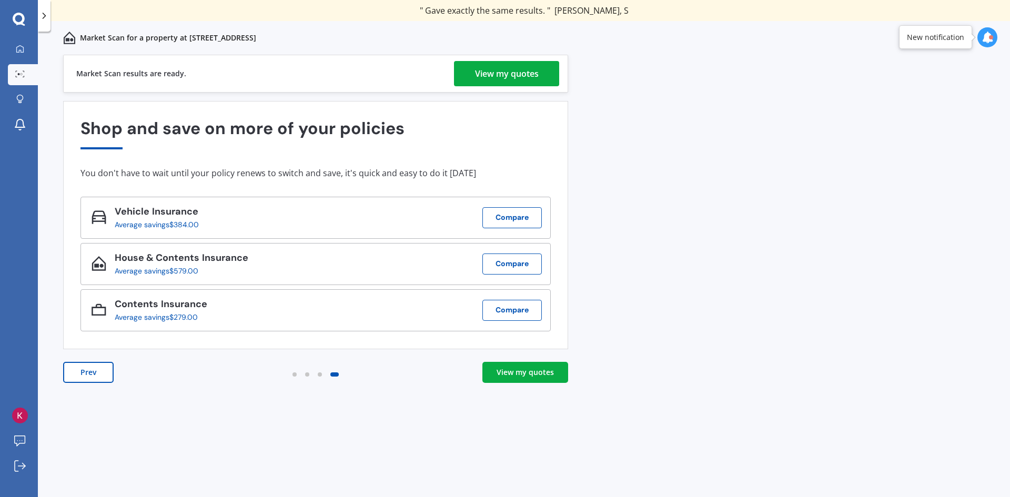
click at [492, 373] on link "View my quotes" at bounding box center [525, 372] width 86 height 21
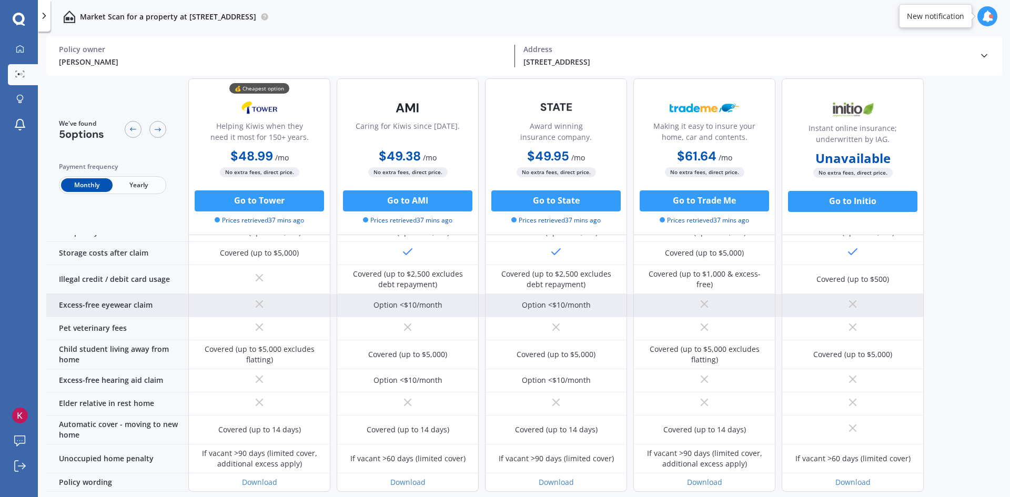
scroll to position [719, 0]
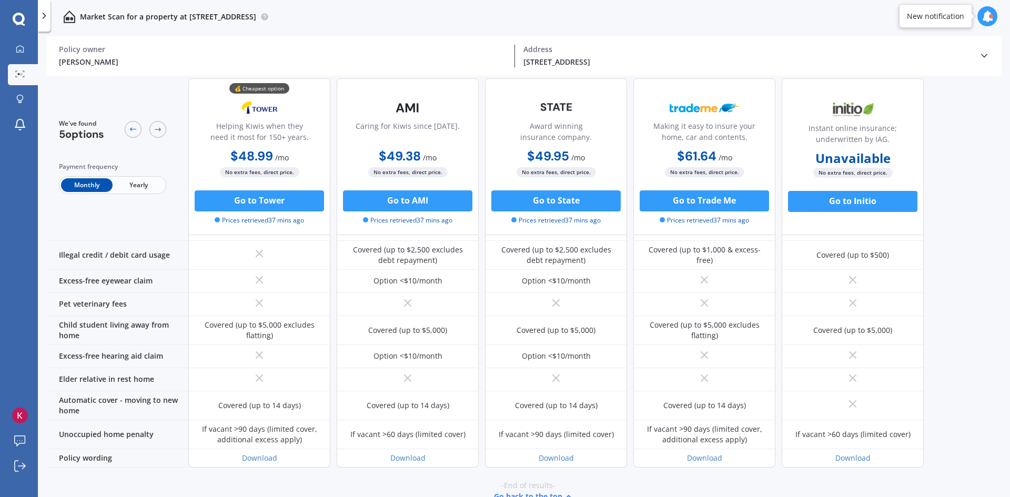
click at [369, 468] on div "-End of results- Go back to the top" at bounding box center [528, 492] width 964 height 48
click at [322, 468] on div "-End of results- Go back to the top" at bounding box center [528, 492] width 964 height 48
click at [327, 468] on div "-End of results- Go back to the top" at bounding box center [528, 492] width 964 height 48
click at [341, 468] on div "-End of results- Go back to the top" at bounding box center [528, 492] width 964 height 48
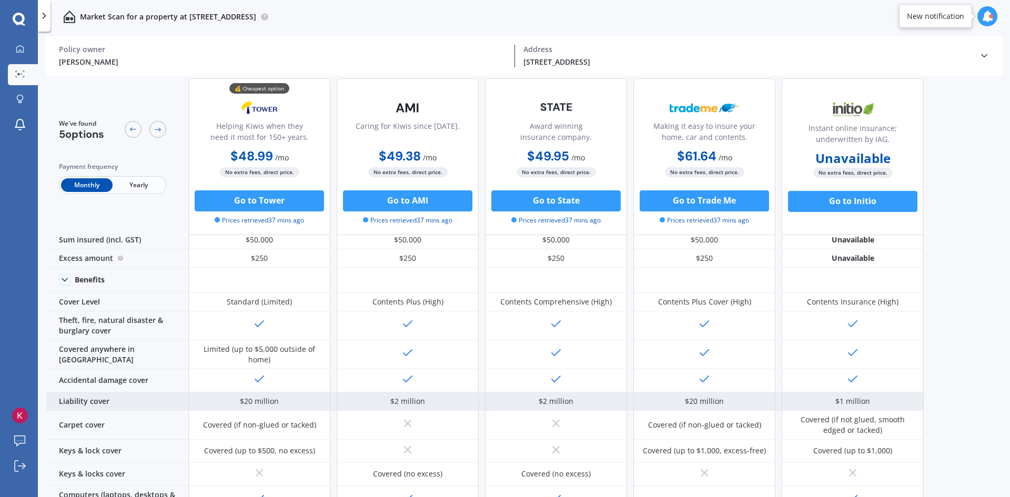
scroll to position [0, 0]
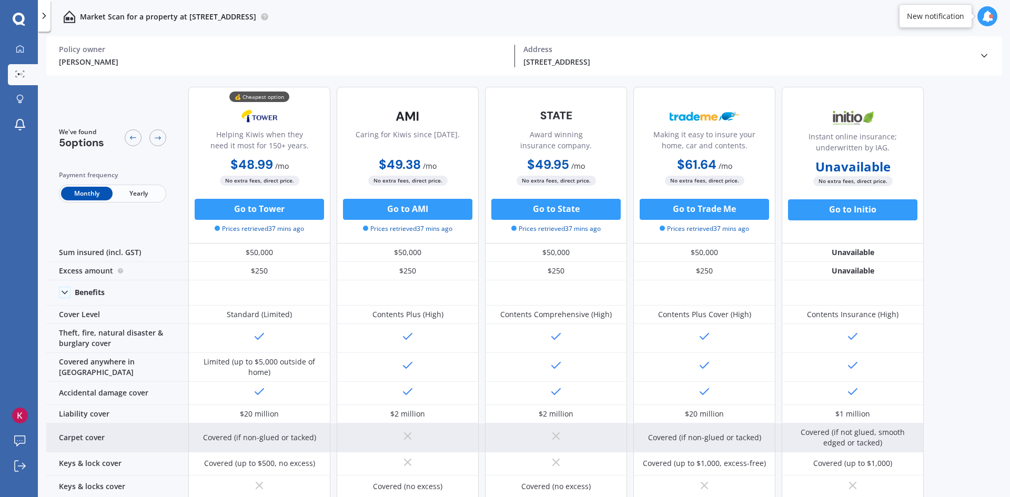
click at [285, 440] on div "Covered (if non-glued or tacked)" at bounding box center [259, 437] width 113 height 11
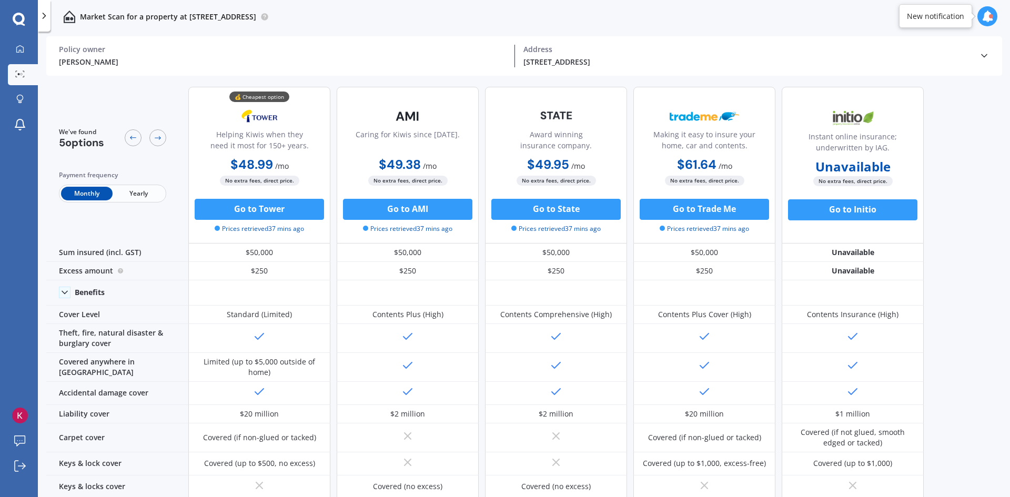
click at [959, 424] on div "We've found 5 options Payment frequency Monthly Yearly 💰 Cheapest option Helpin…" at bounding box center [528, 288] width 964 height 421
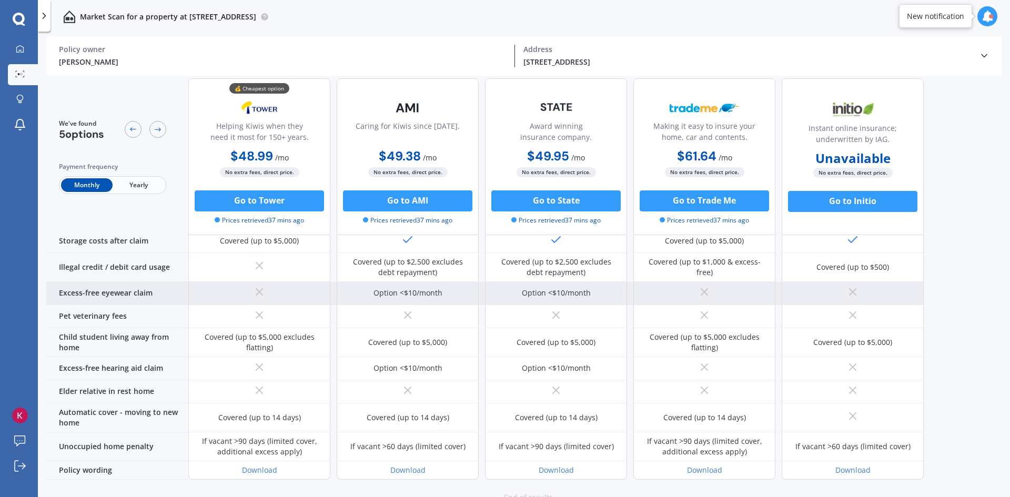
scroll to position [719, 0]
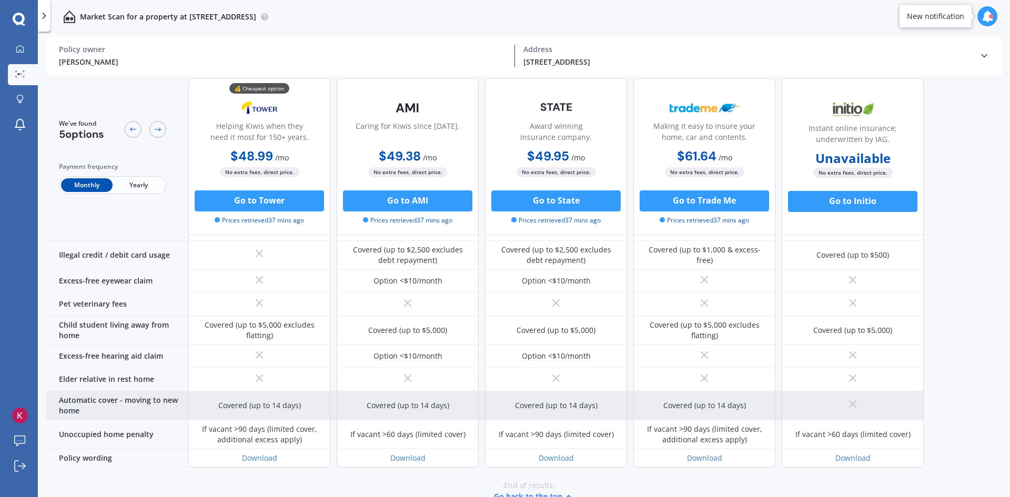
click at [129, 394] on div "Automatic cover - moving to new home" at bounding box center [117, 405] width 142 height 29
click at [133, 391] on div "Automatic cover - moving to new home" at bounding box center [117, 405] width 142 height 29
click at [132, 391] on div "Automatic cover - moving to new home" at bounding box center [117, 405] width 142 height 29
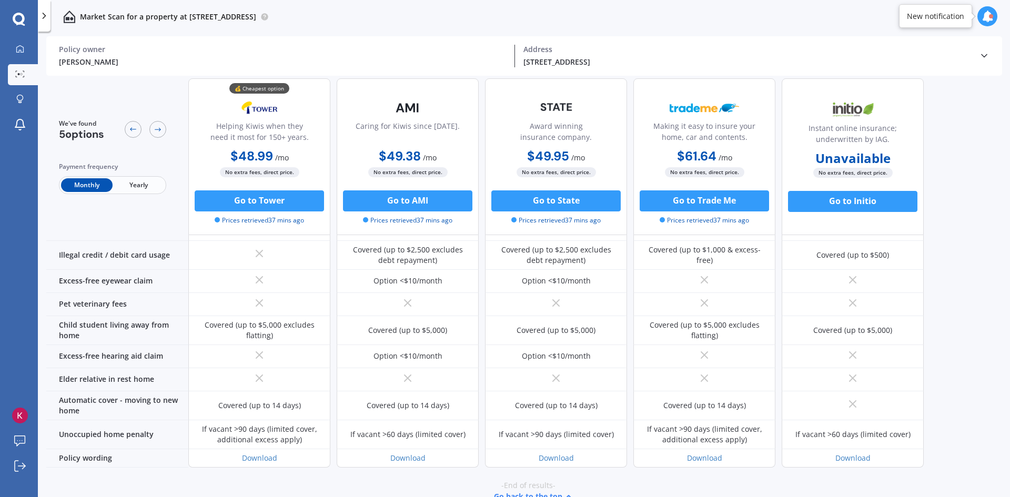
click at [17, 18] on icon at bounding box center [19, 20] width 13 height 14
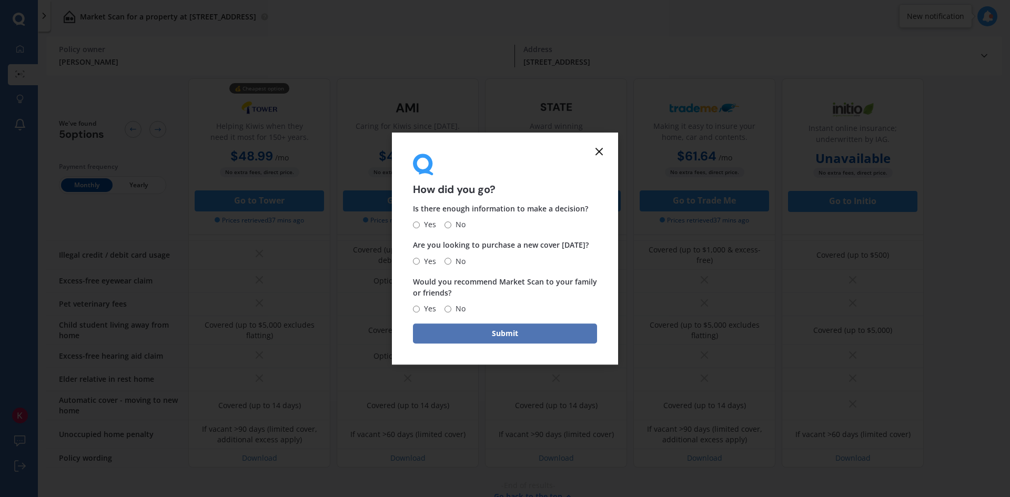
click at [514, 325] on button "Submit" at bounding box center [505, 333] width 184 height 20
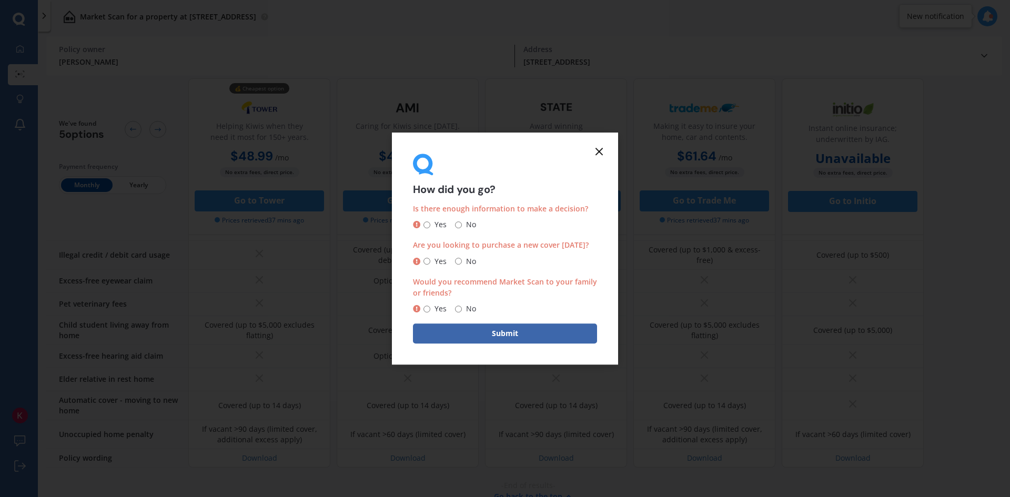
click at [425, 224] on input "Yes" at bounding box center [426, 224] width 7 height 7
radio input "true"
click at [461, 261] on input "No" at bounding box center [458, 261] width 7 height 7
radio input "true"
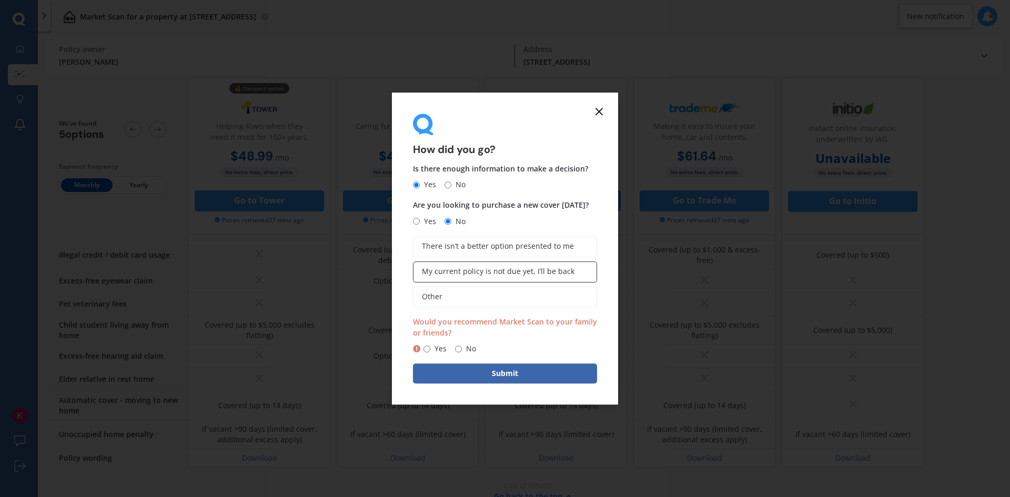
click at [501, 277] on label "My current policy is not due yet, I’ll be back" at bounding box center [505, 271] width 184 height 21
click at [0, 0] on input "My current policy is not due yet, I’ll be back" at bounding box center [0, 0] width 0 height 0
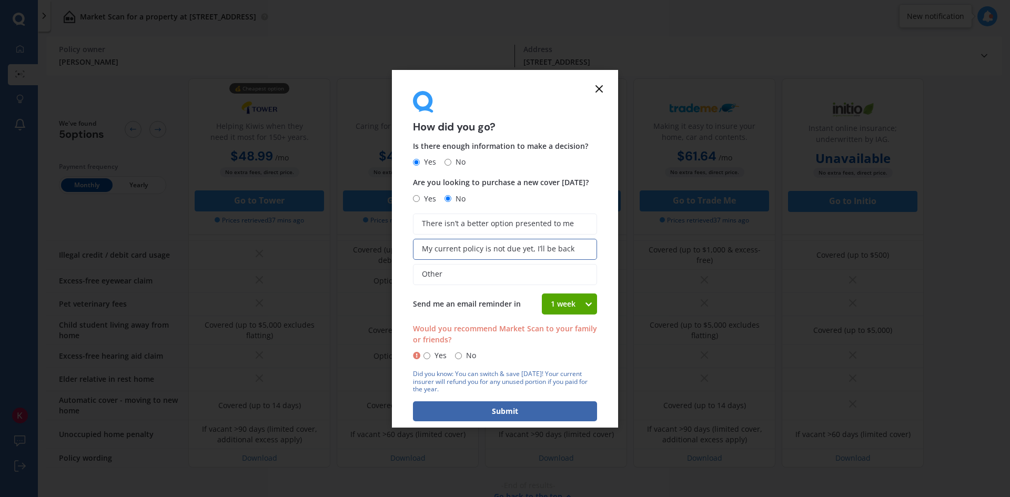
click at [552, 304] on div "1 week" at bounding box center [563, 304] width 42 height 21
click at [431, 355] on span "Yes" at bounding box center [438, 355] width 16 height 13
click at [430, 355] on input "Yes" at bounding box center [426, 355] width 7 height 7
radio input "true"
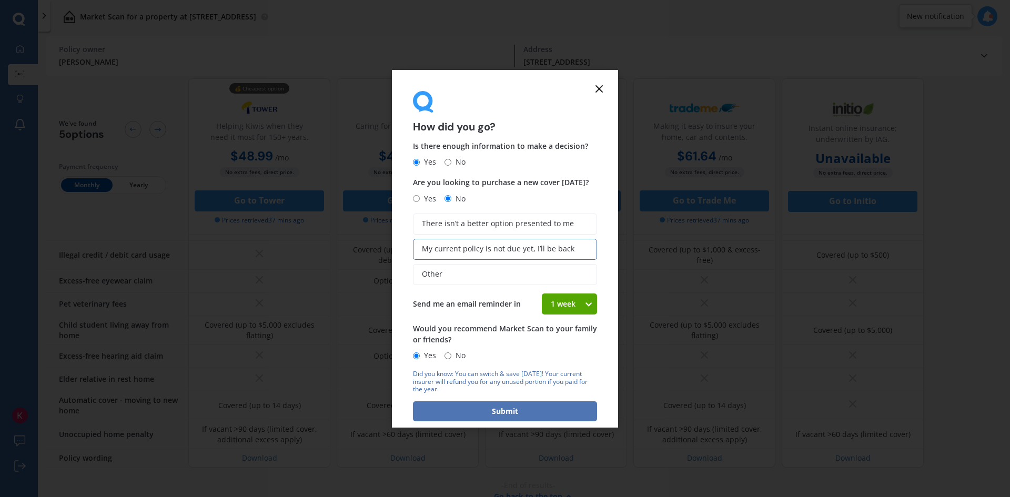
click at [485, 405] on button "Submit" at bounding box center [505, 411] width 184 height 20
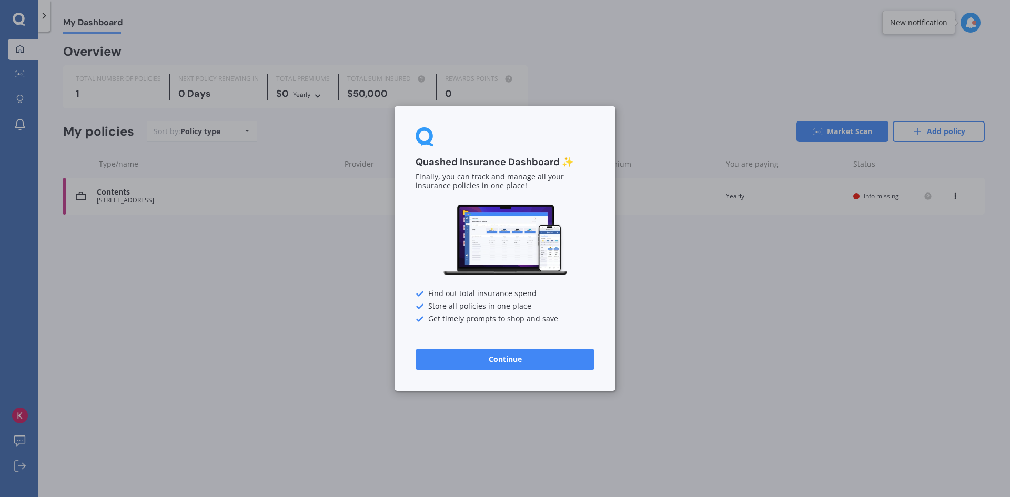
click at [490, 363] on button "Continue" at bounding box center [505, 359] width 179 height 21
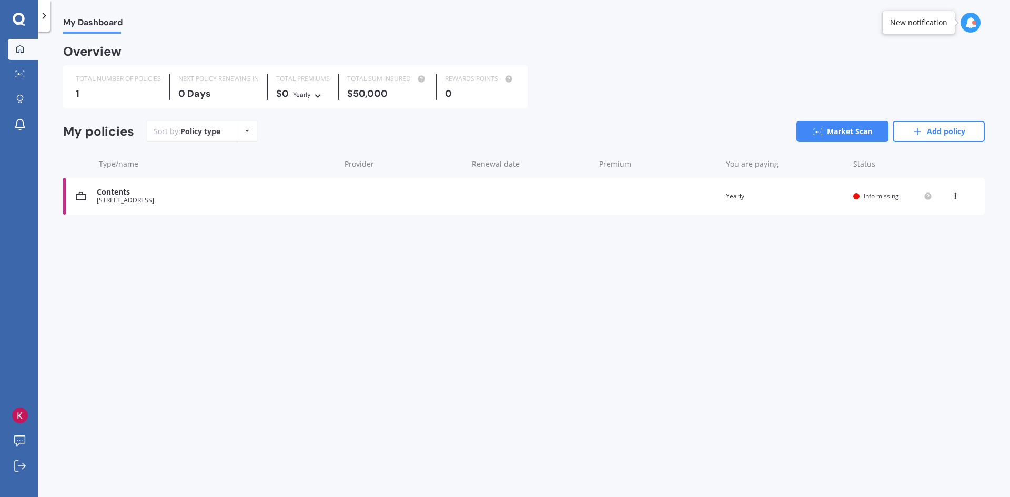
click at [15, 19] on icon at bounding box center [19, 20] width 13 height 14
click at [243, 139] on div "Policy type Alphabetical Date added Renewing next" at bounding box center [247, 131] width 16 height 19
drag, startPoint x: 773, startPoint y: 84, endPoint x: 799, endPoint y: 88, distance: 26.7
click at [772, 83] on div "TOTAL NUMBER OF POLICIES 1 NEXT POLICY RENEWING [DATE] TOTAL PREMIUMS $0 Yearly…" at bounding box center [524, 86] width 922 height 43
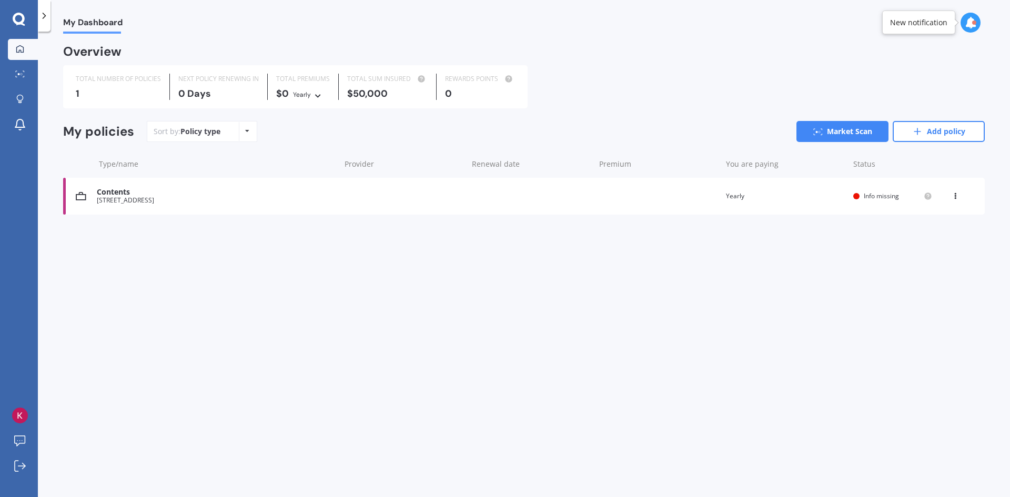
click at [747, 72] on div "TOTAL NUMBER OF POLICIES 1 NEXT POLICY RENEWING [DATE] TOTAL PREMIUMS $0 Yearly…" at bounding box center [524, 86] width 922 height 43
click at [833, 129] on link "Market Scan" at bounding box center [842, 131] width 92 height 21
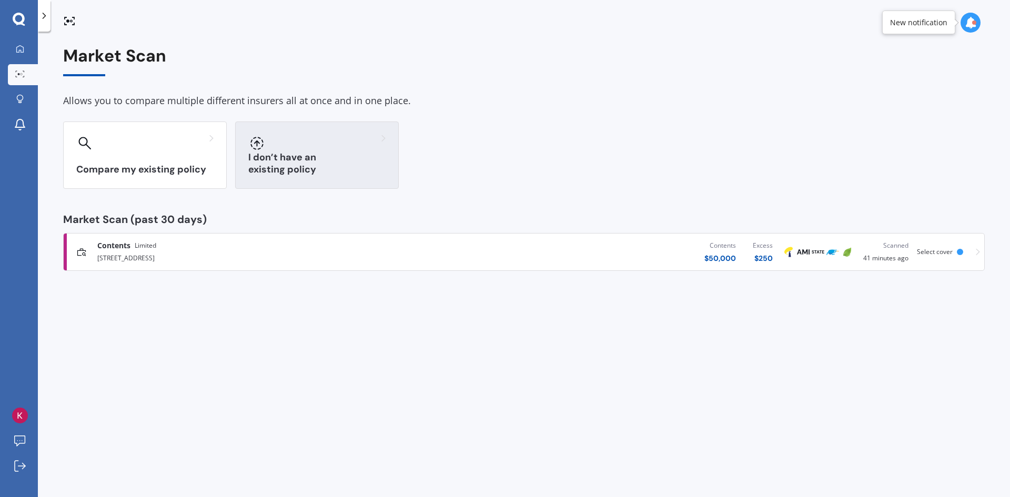
click at [323, 151] on div "I don’t have an existing policy" at bounding box center [317, 155] width 164 height 67
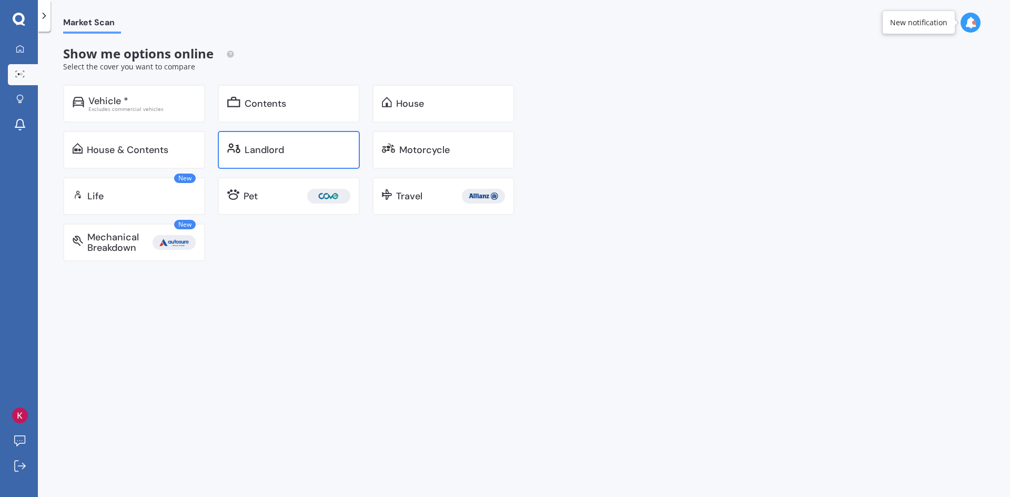
click at [257, 156] on div "Landlord" at bounding box center [289, 150] width 142 height 38
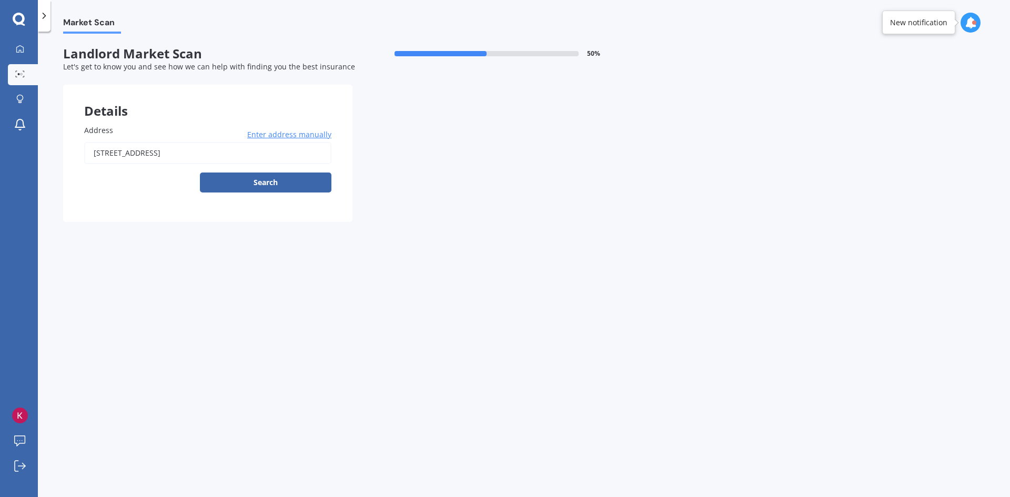
click at [155, 153] on input "[STREET_ADDRESS]" at bounding box center [207, 153] width 247 height 22
type input "[STREET_ADDRESS]"
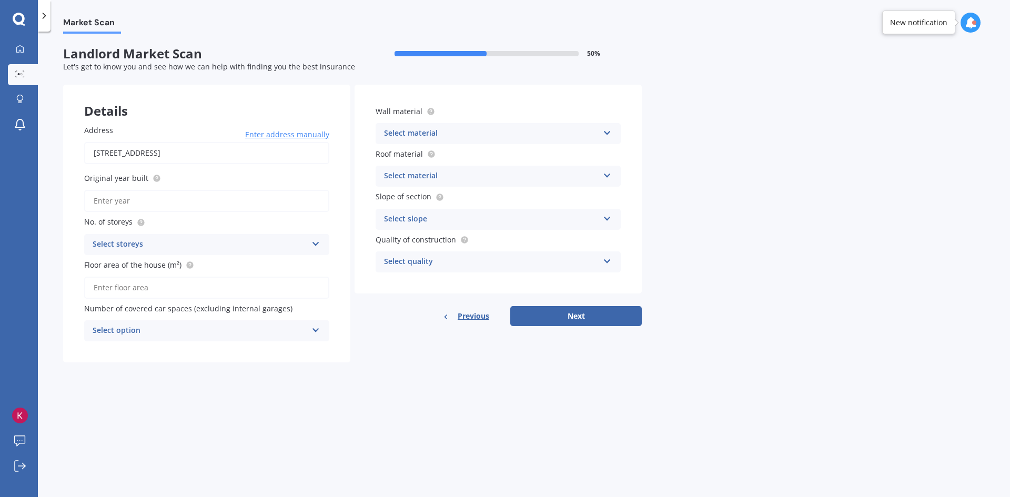
click at [155, 201] on input "Original year built" at bounding box center [206, 201] width 245 height 22
drag, startPoint x: 136, startPoint y: 210, endPoint x: 47, endPoint y: 187, distance: 92.5
click at [47, 187] on div "Market Scan Landlord Market Scan 50 % Let's get to know you and see how we can …" at bounding box center [524, 267] width 972 height 466
type input "1980"
click at [181, 246] on div "Select storeys" at bounding box center [200, 244] width 215 height 13
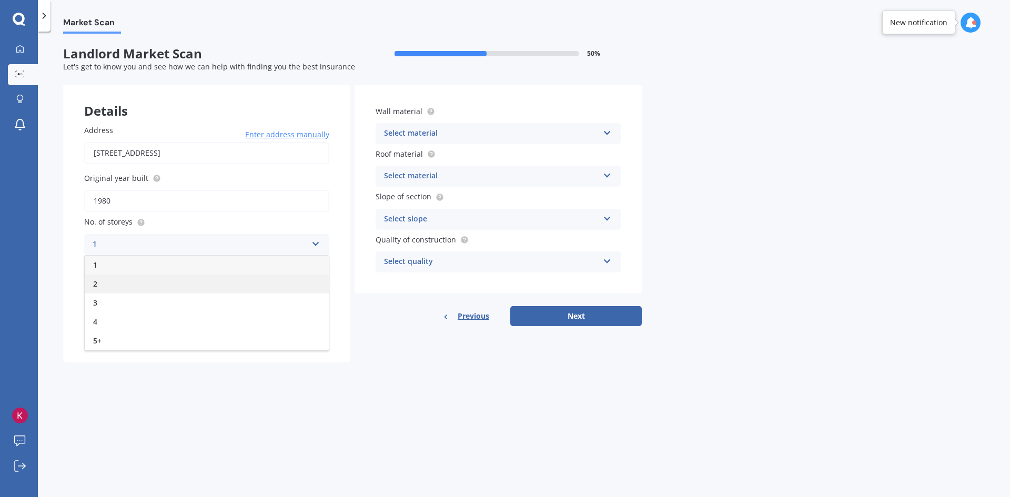
click at [157, 279] on div "2" at bounding box center [207, 284] width 244 height 19
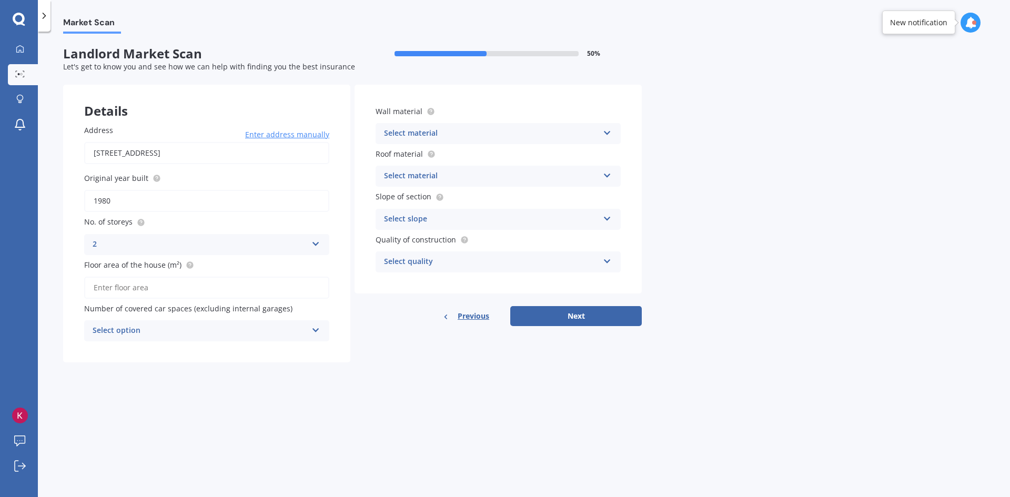
click at [100, 290] on input "Floor area of the house (m²)" at bounding box center [206, 288] width 245 height 22
type input "130"
click at [162, 373] on div "Market Scan Landlord Market Scan 50 % Let's get to know you and see how we can …" at bounding box center [524, 267] width 972 height 466
click at [221, 330] on div "Select option" at bounding box center [200, 331] width 215 height 13
click at [221, 330] on div "0" at bounding box center [200, 331] width 215 height 13
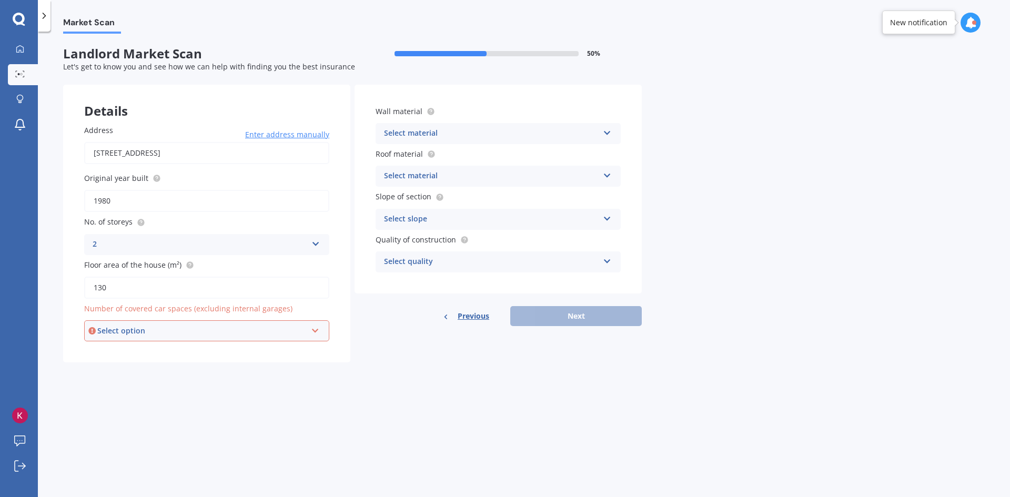
click at [221, 330] on div "Select option" at bounding box center [201, 331] width 209 height 12
click at [160, 350] on div "0" at bounding box center [206, 350] width 243 height 19
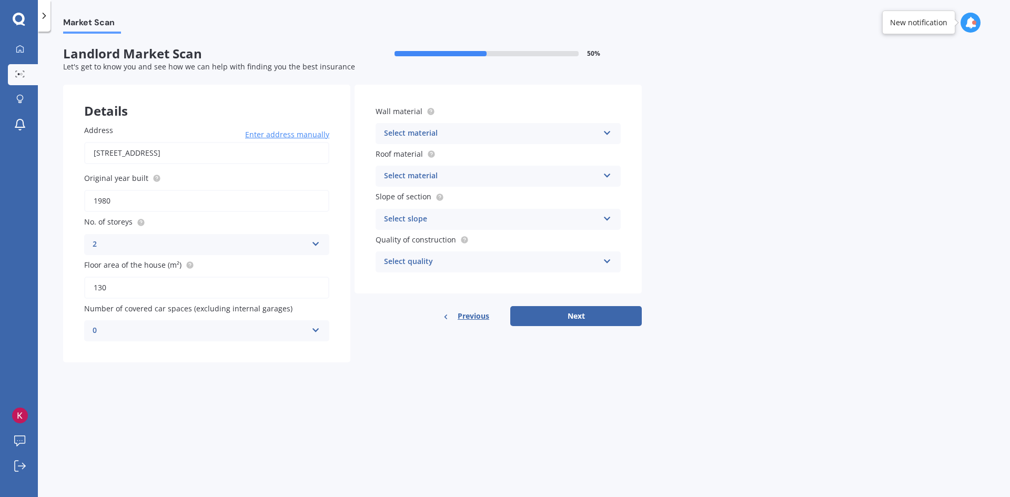
click at [606, 125] on div "Select material Artificial weatherboard/plank cladding Blockwork Brick veneer D…" at bounding box center [498, 133] width 245 height 21
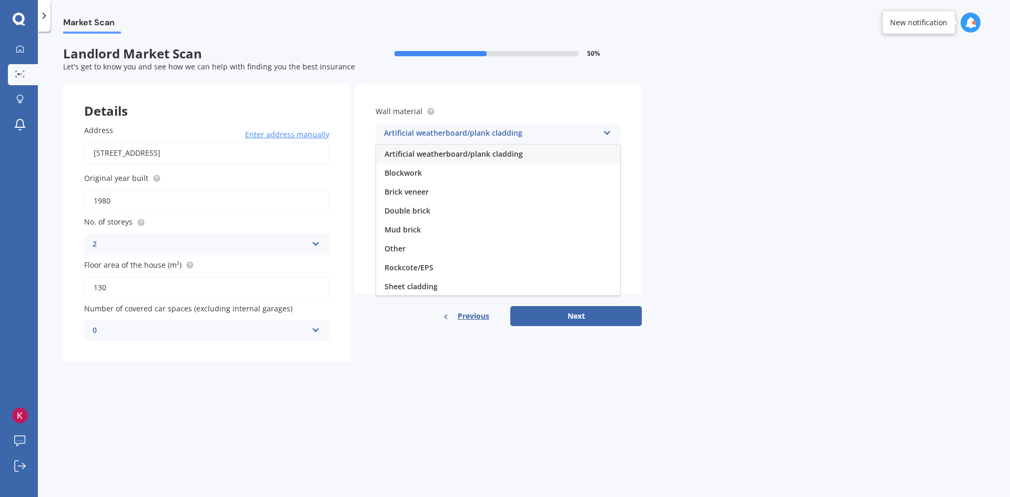
click at [526, 153] on div "Artificial weatherboard/plank cladding" at bounding box center [498, 154] width 244 height 19
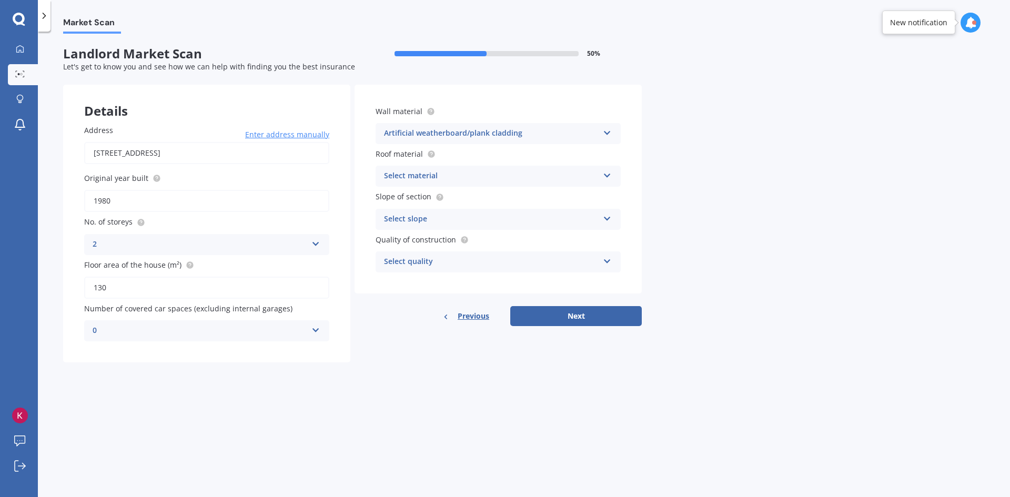
click at [599, 135] on div "Artificial weatherboard/plank cladding Artificial weatherboard/plank cladding B…" at bounding box center [498, 133] width 245 height 21
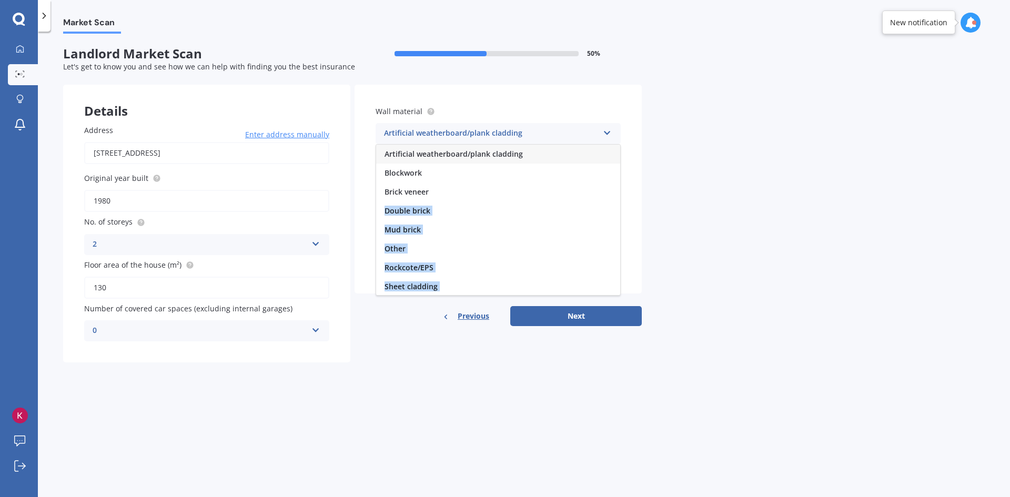
drag, startPoint x: 614, startPoint y: 184, endPoint x: 626, endPoint y: 222, distance: 39.6
click at [626, 222] on div "Wall material Artificial weatherboard/plank cladding Artificial weatherboard/pl…" at bounding box center [498, 189] width 287 height 209
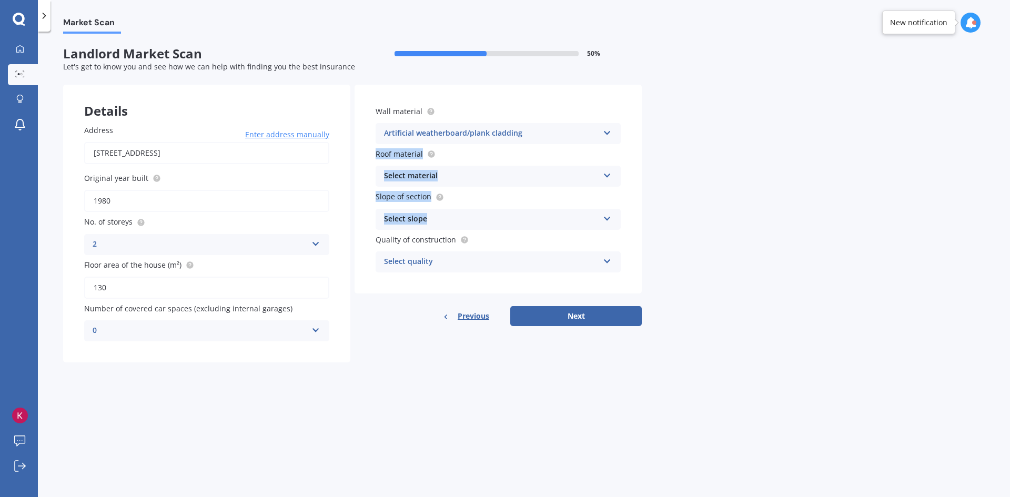
click at [660, 161] on div "Market Scan Landlord Market Scan 50 % Let's get to know you and see how we can …" at bounding box center [524, 267] width 972 height 466
click at [582, 180] on div "Select material" at bounding box center [491, 176] width 215 height 13
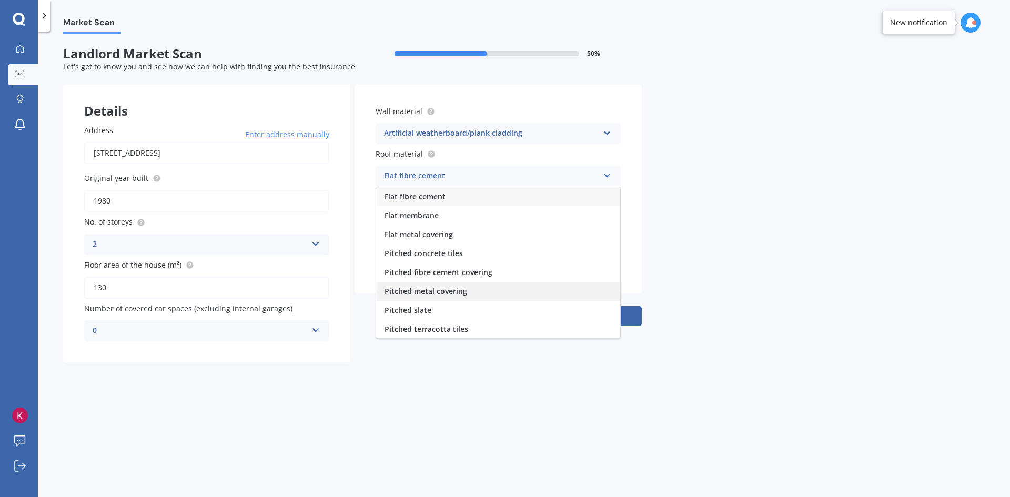
click at [478, 289] on div "Pitched metal covering" at bounding box center [498, 291] width 244 height 19
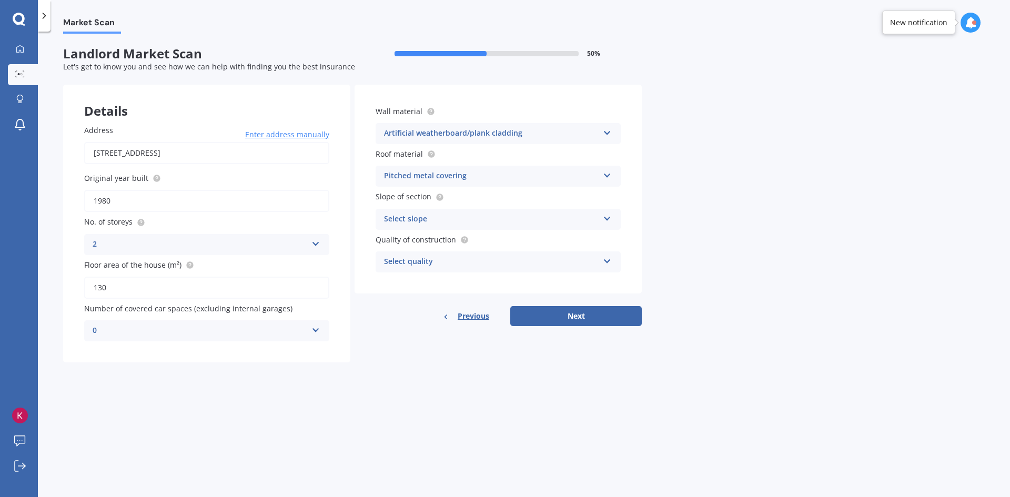
click at [463, 213] on div "Select slope" at bounding box center [491, 219] width 215 height 13
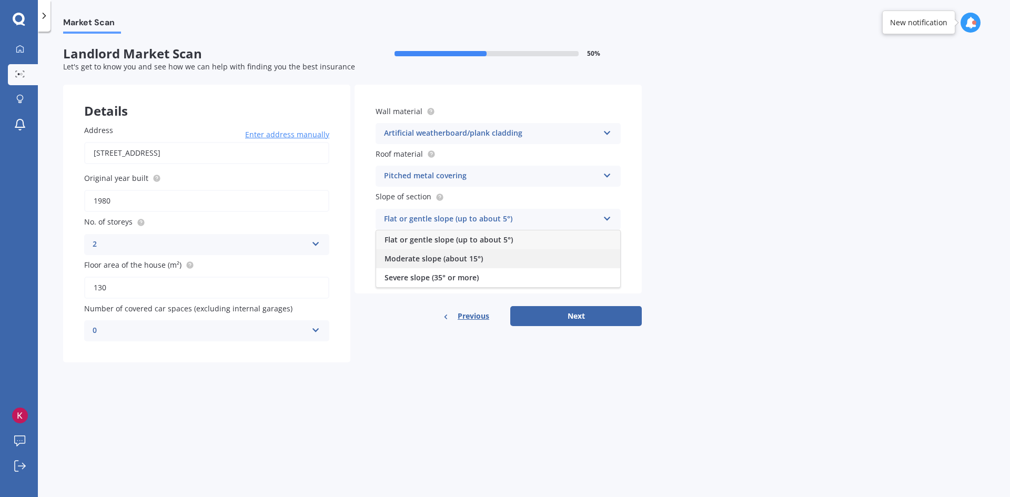
click at [398, 259] on span "Moderate slope (about 15°)" at bounding box center [434, 259] width 98 height 10
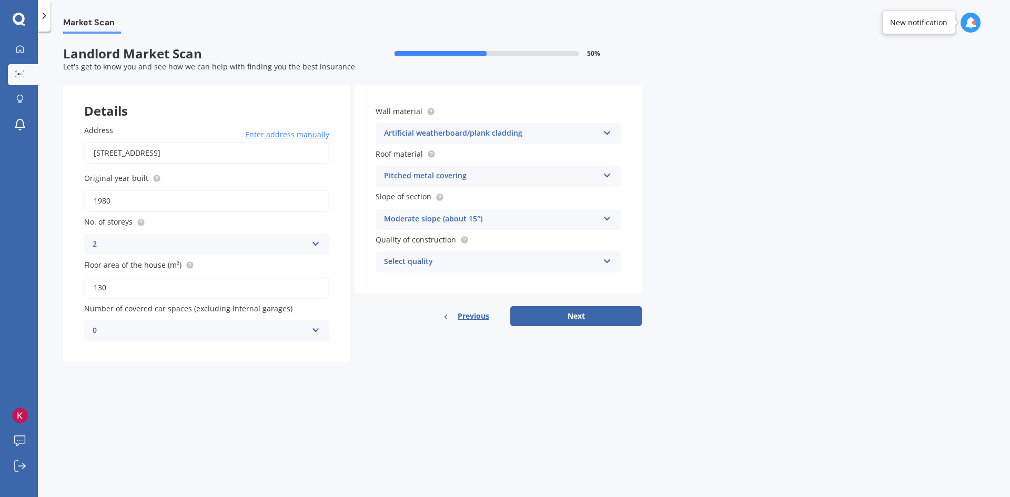
click at [443, 259] on div "Select quality" at bounding box center [491, 262] width 215 height 13
click at [430, 278] on div "Standard" at bounding box center [498, 282] width 244 height 19
click at [552, 319] on button "Next" at bounding box center [576, 316] width 132 height 20
select select "18"
select select "04"
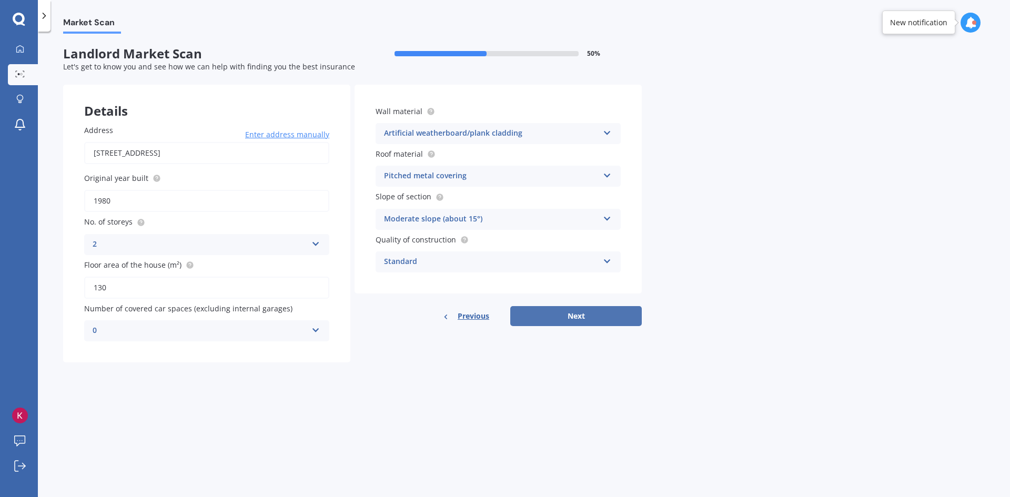
select select "1983"
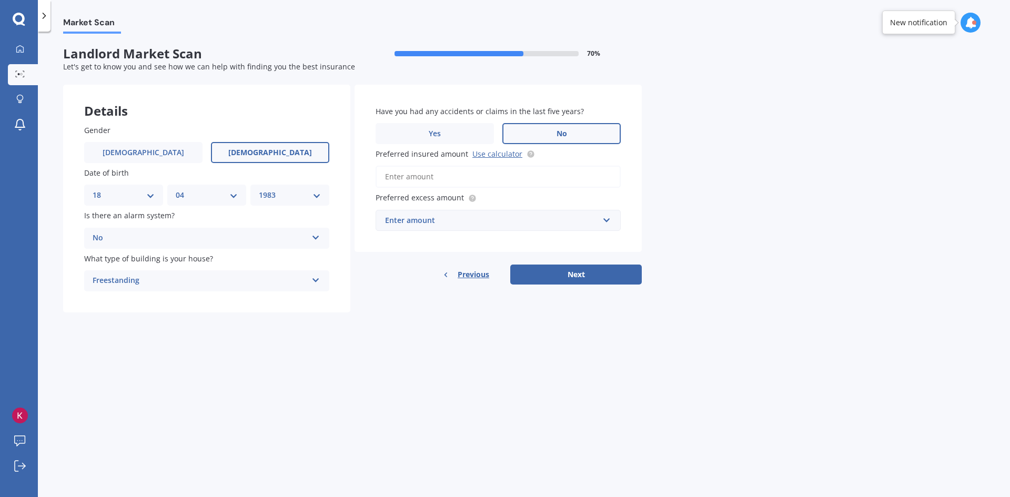
click at [406, 219] on div "Enter amount" at bounding box center [492, 221] width 214 height 12
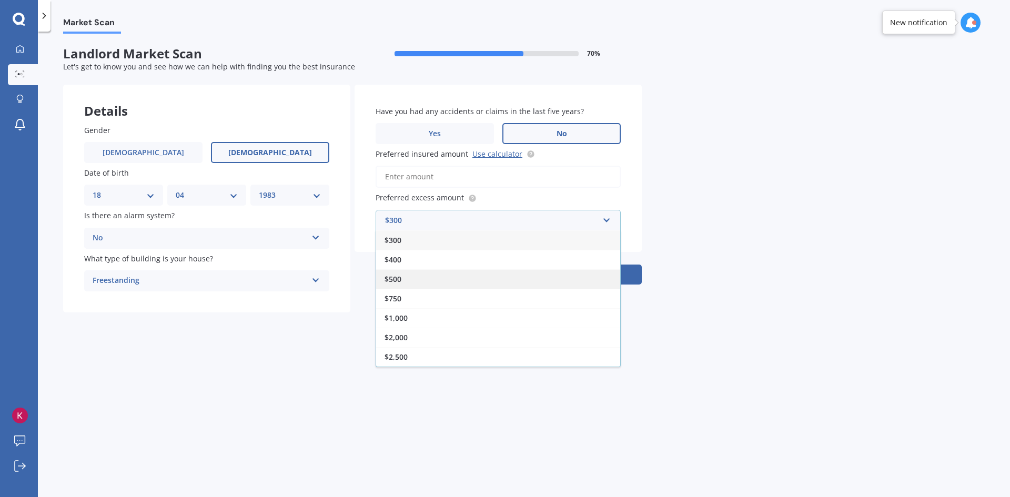
click at [396, 276] on span "$500" at bounding box center [393, 279] width 17 height 10
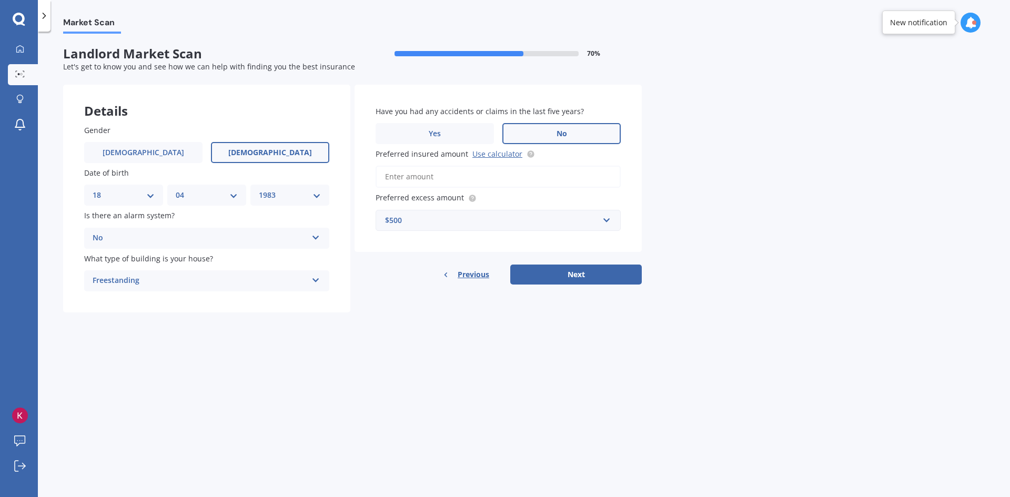
click at [398, 171] on input "Preferred insured amount Use calculator" at bounding box center [498, 177] width 245 height 22
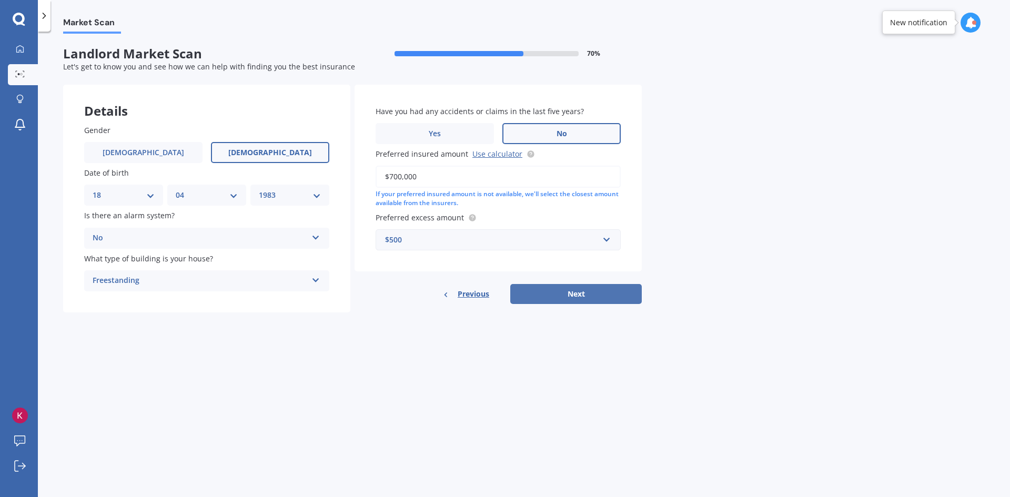
type input "$700,000"
click at [577, 291] on button "Next" at bounding box center [576, 294] width 132 height 20
select select "18"
select select "04"
select select "1983"
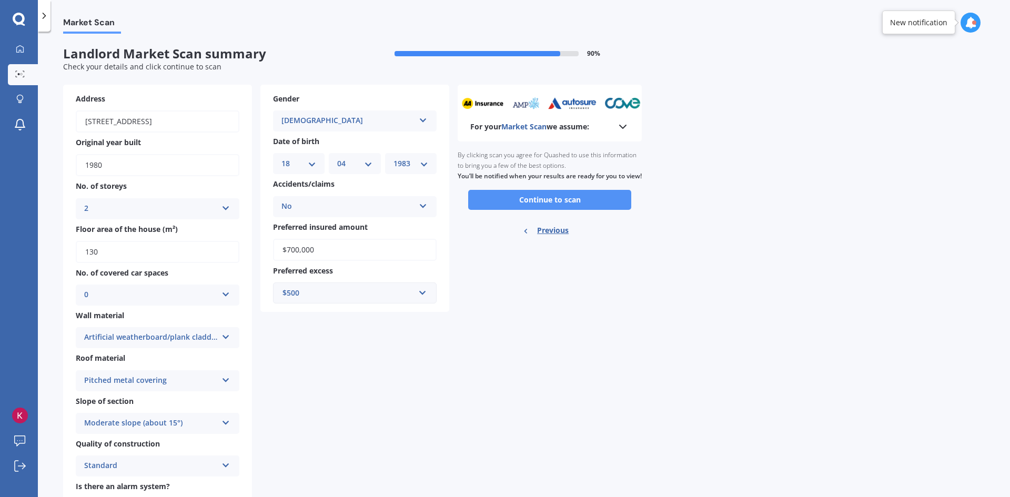
click at [484, 206] on button "Continue to scan" at bounding box center [549, 200] width 163 height 20
